Goal: Check status: Check status

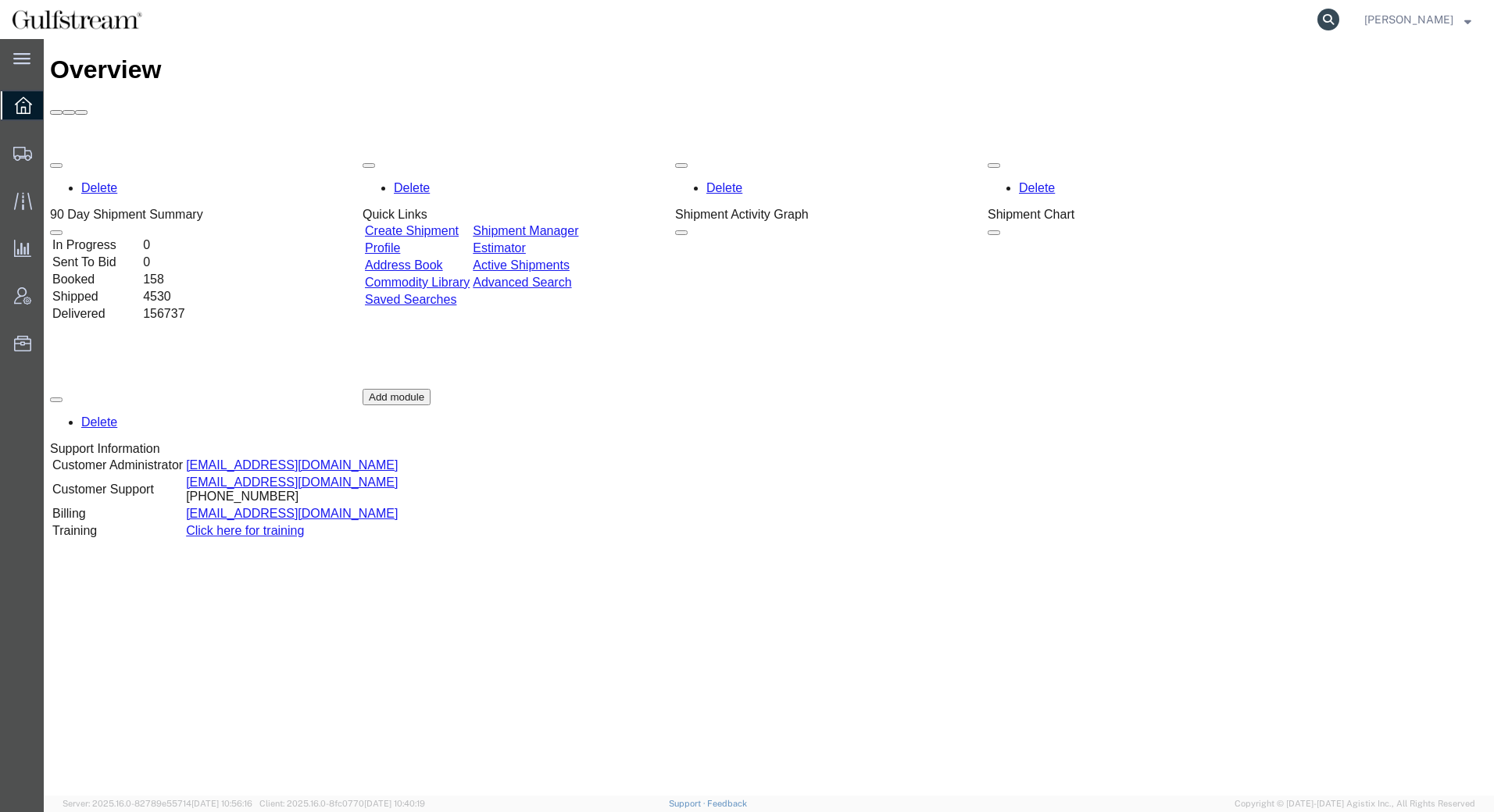
click at [1328, 16] on icon at bounding box center [1328, 19] width 22 height 22
click at [1323, 19] on icon at bounding box center [1328, 19] width 22 height 22
click at [1334, 17] on icon at bounding box center [1328, 19] width 22 height 22
paste input "80833656"
type input "80833656"
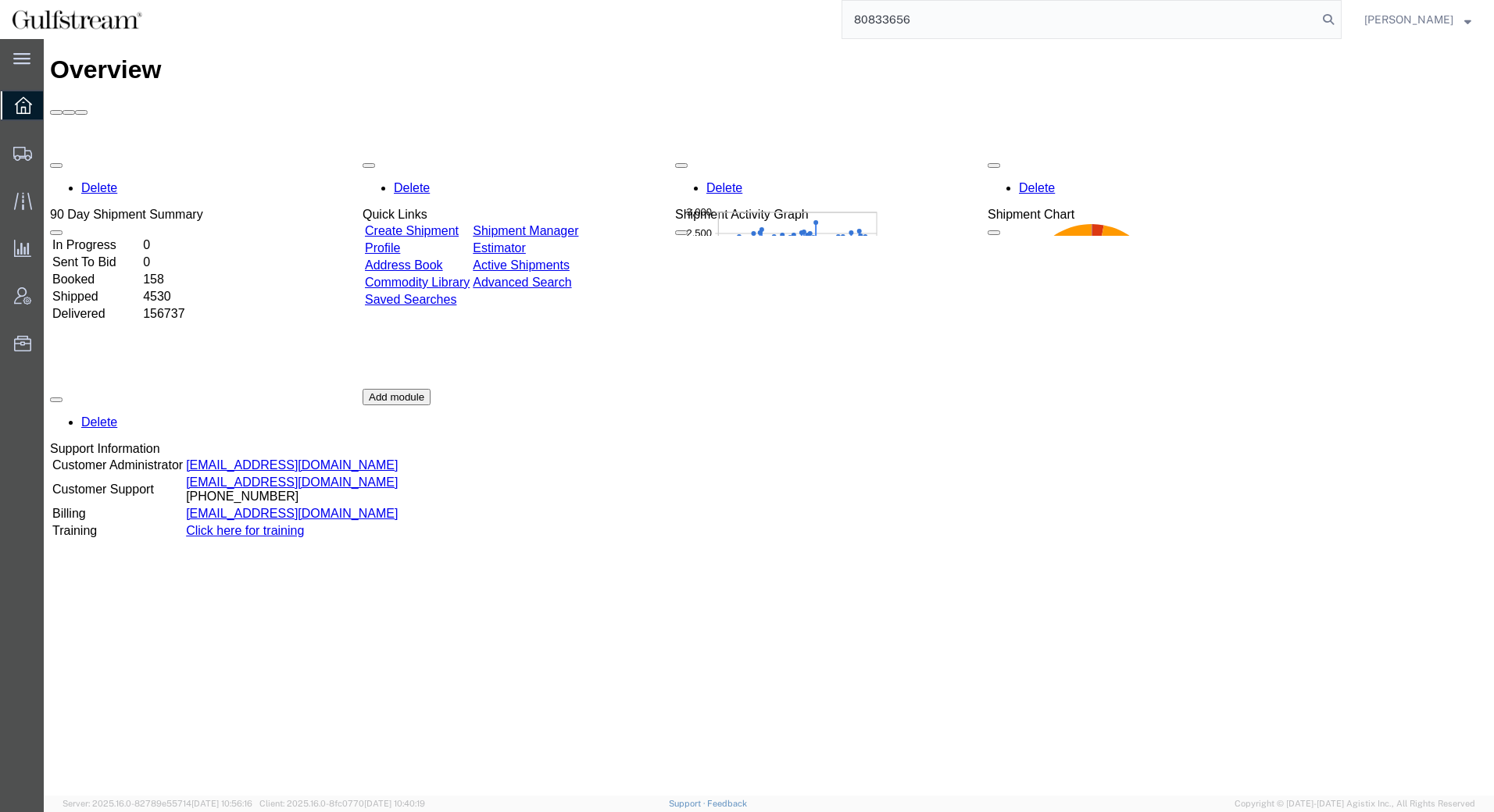
drag, startPoint x: 918, startPoint y: 21, endPoint x: 715, endPoint y: 13, distance: 203.2
click at [715, 13] on div "80833656" at bounding box center [748, 19] width 1187 height 39
click at [1314, 25] on input "search" at bounding box center [1079, 19] width 475 height 37
paste input "24292933"
type input "24292933"
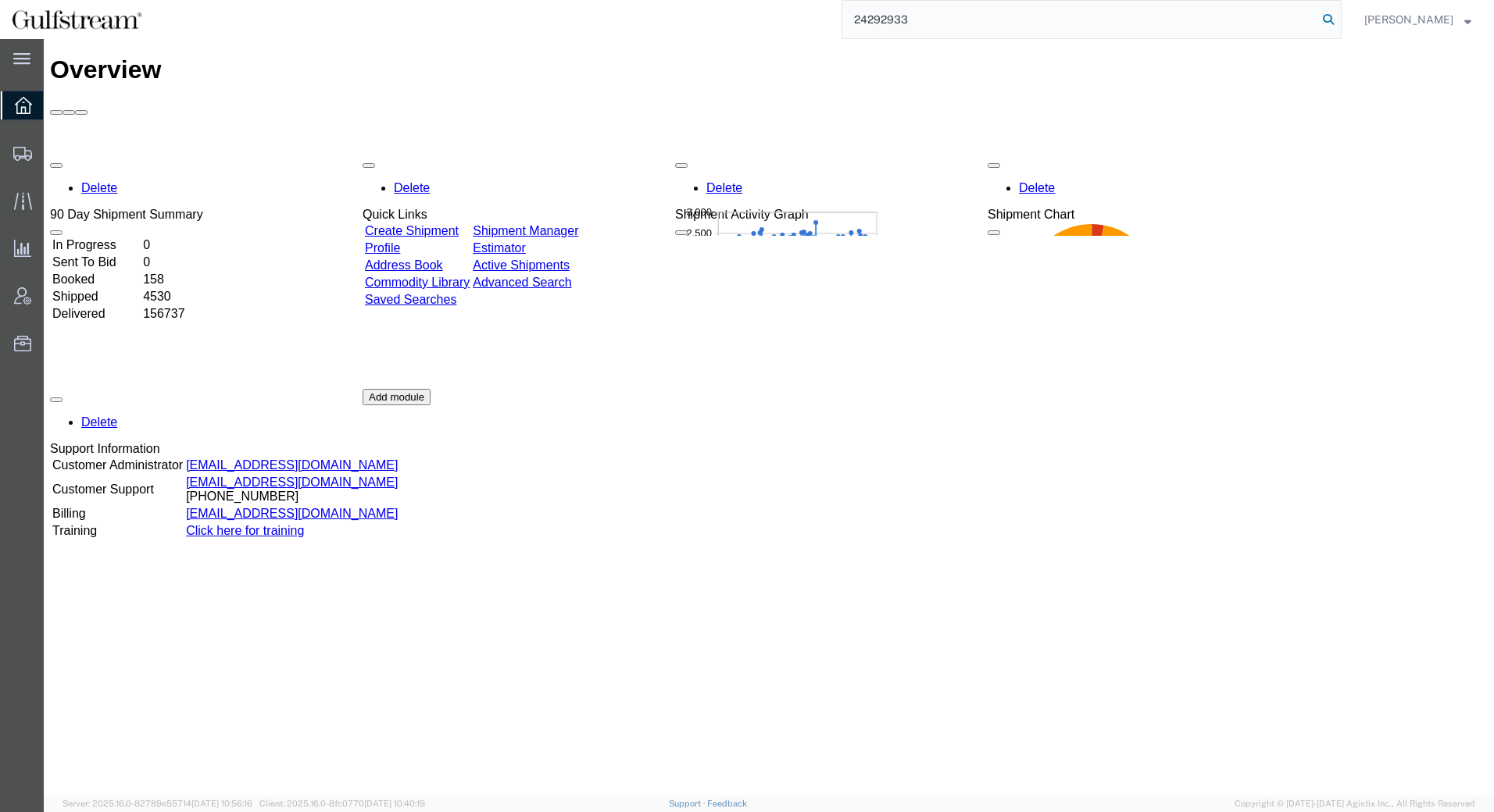
click at [1331, 19] on icon at bounding box center [1328, 19] width 22 height 22
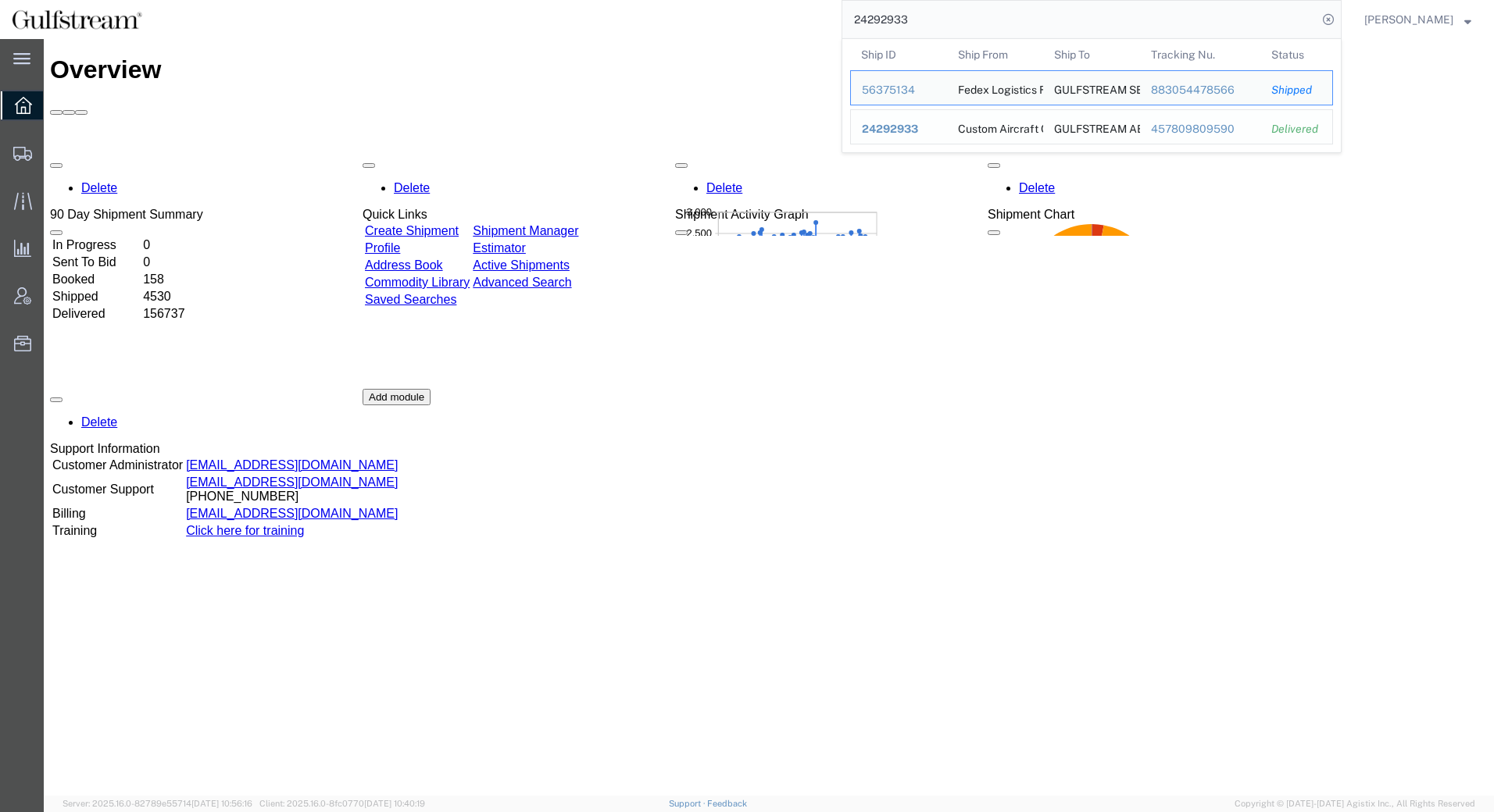
click at [1224, 131] on div "457809809590" at bounding box center [1200, 129] width 99 height 17
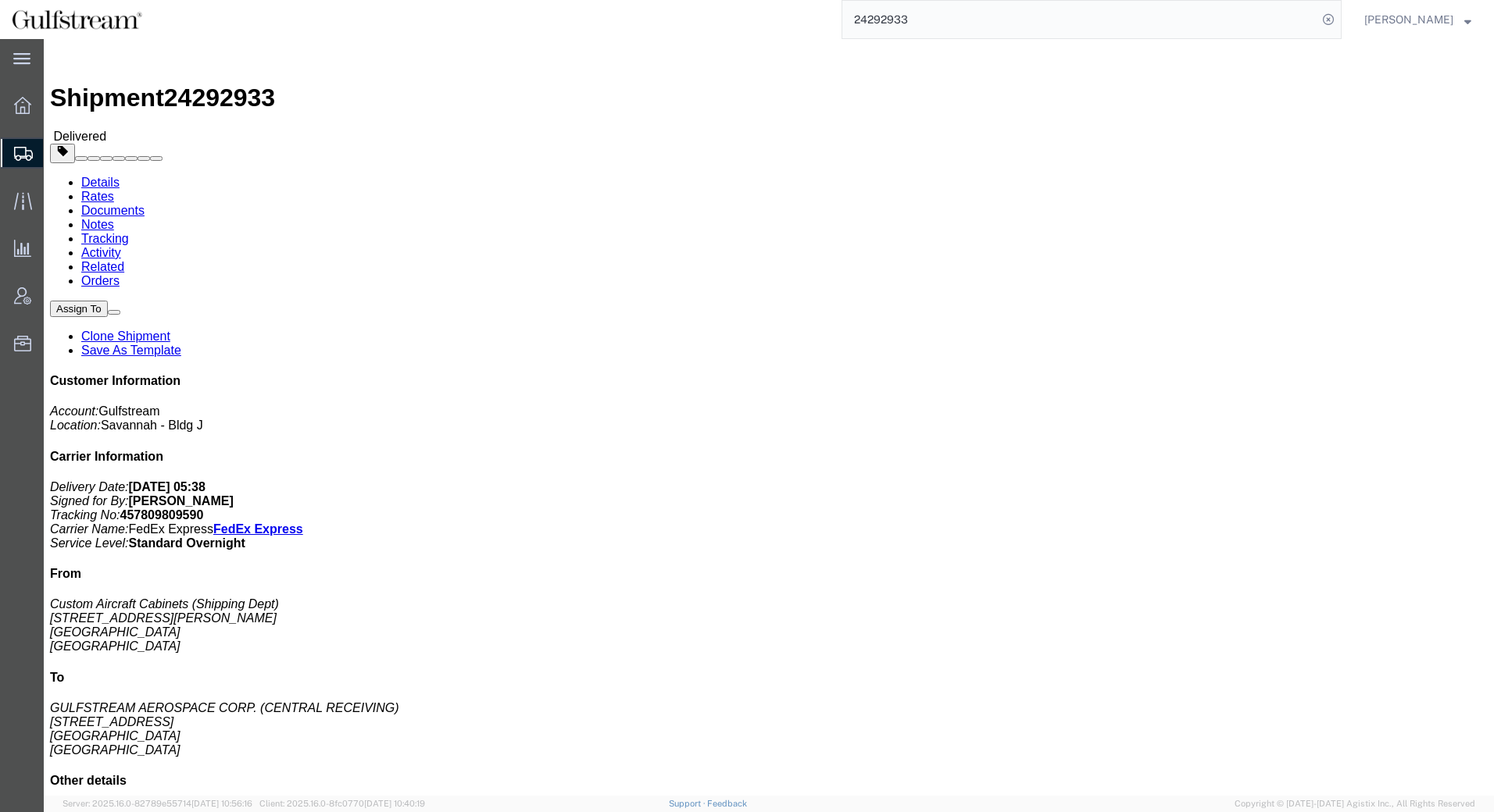
click link "Rates"
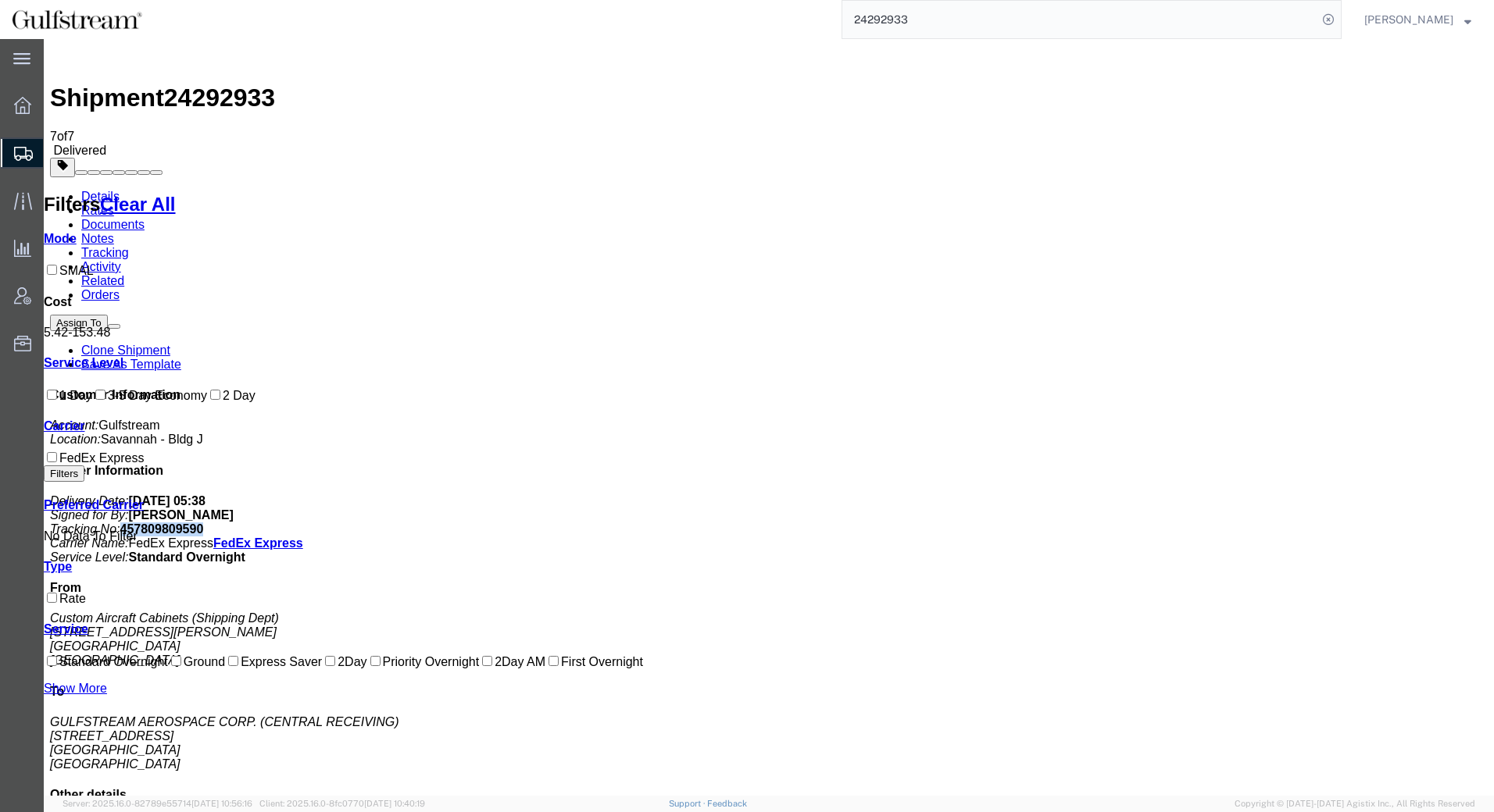
drag, startPoint x: 1275, startPoint y: 271, endPoint x: 1348, endPoint y: 269, distance: 73.0
click at [1348, 494] on p "Delivery Date: [DATE] 05:38 Signed for By: [PERSON_NAME] Tracking No: 457809809…" at bounding box center [768, 529] width 1437 height 71
copy b "457809809590"
